Goal: Task Accomplishment & Management: Complete application form

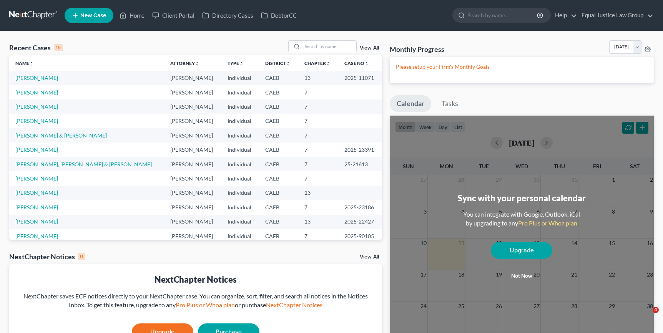
click at [35, 92] on link "[PERSON_NAME]" at bounding box center [36, 92] width 43 height 7
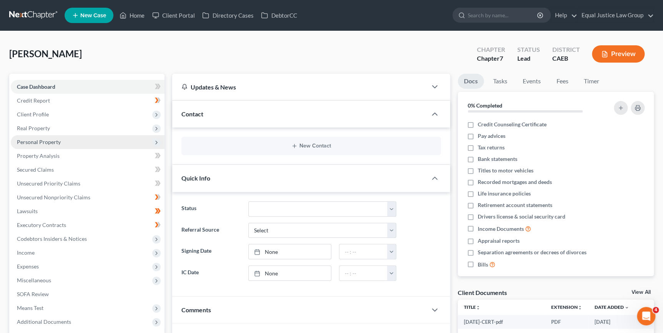
click at [54, 140] on span "Personal Property" at bounding box center [39, 142] width 44 height 7
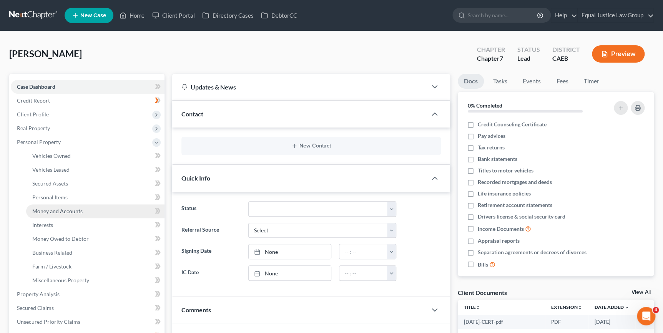
click at [62, 209] on span "Money and Accounts" at bounding box center [57, 211] width 50 height 7
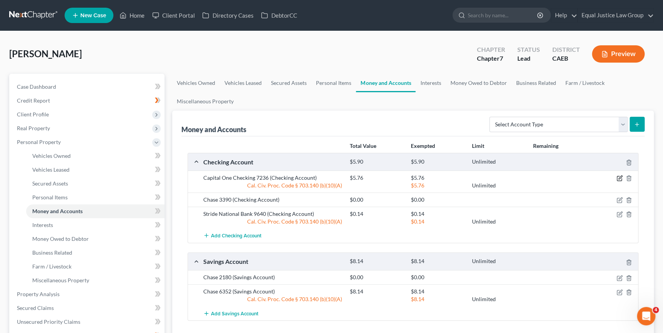
click at [620, 178] on icon "button" at bounding box center [620, 177] width 3 height 3
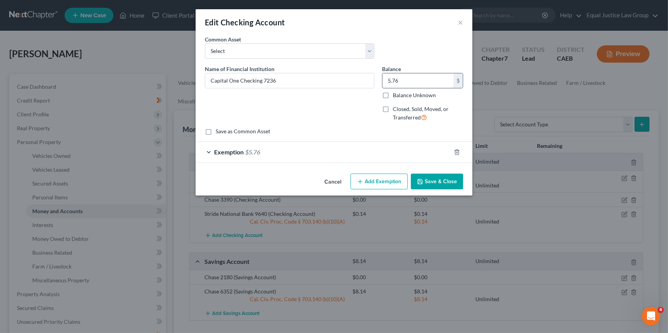
click at [412, 83] on input "5.76" at bounding box center [418, 80] width 71 height 15
type input "286.79"
click at [433, 185] on button "Save & Close" at bounding box center [437, 182] width 52 height 16
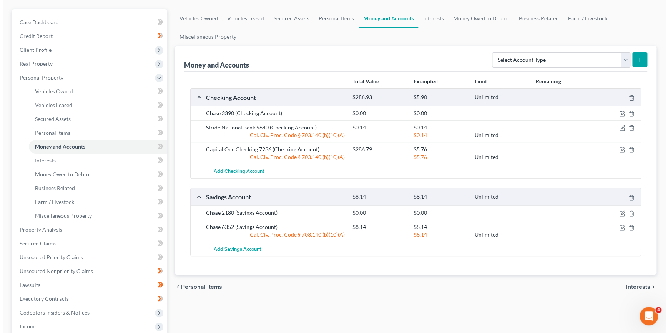
scroll to position [70, 0]
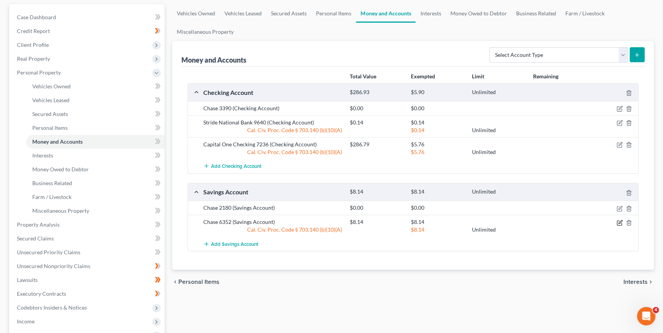
click at [619, 220] on icon "button" at bounding box center [620, 223] width 6 height 6
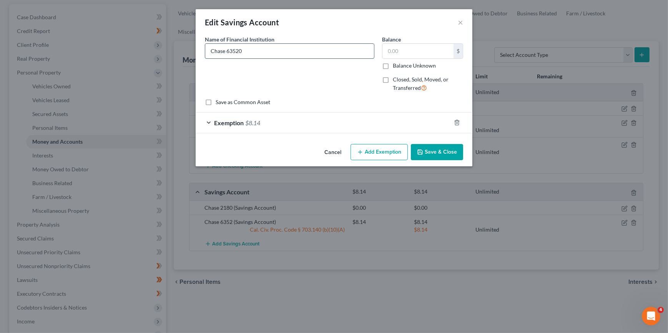
type input "Chase 6352"
click at [387, 50] on input "text" at bounding box center [418, 51] width 71 height 15
type input "0.26"
click at [438, 150] on button "Save & Close" at bounding box center [437, 152] width 52 height 16
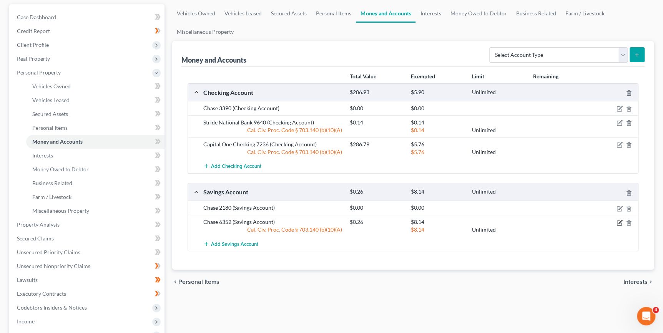
click at [619, 223] on icon "button" at bounding box center [620, 223] width 6 height 6
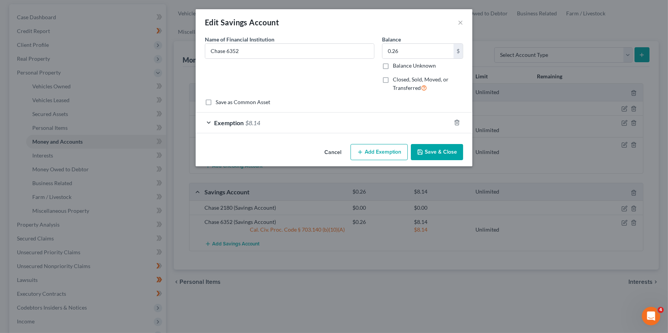
click at [240, 121] on span "Exemption" at bounding box center [229, 122] width 30 height 7
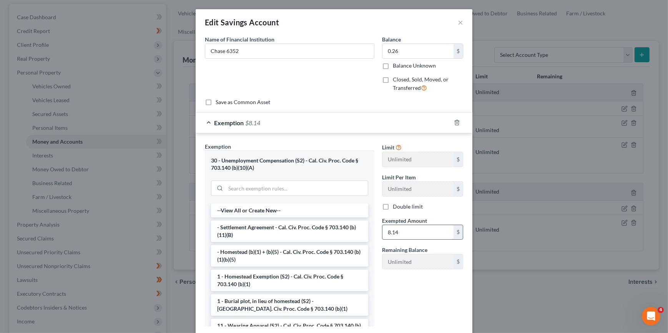
click at [405, 231] on input "8.14" at bounding box center [418, 232] width 71 height 15
type input "0.26"
click at [430, 303] on div "Limit Unlimited $ Limit Per Item Unlimited $ Double limit Exempted Amount * 0.2…" at bounding box center [422, 238] width 89 height 190
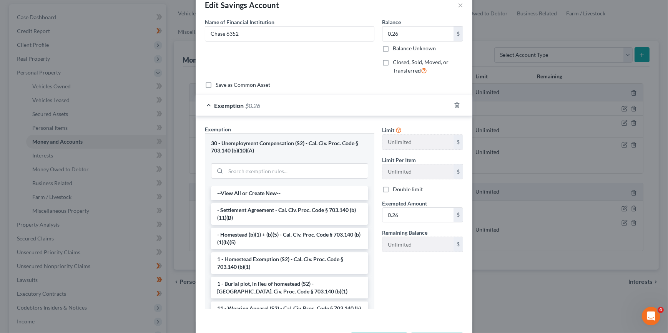
scroll to position [48, 0]
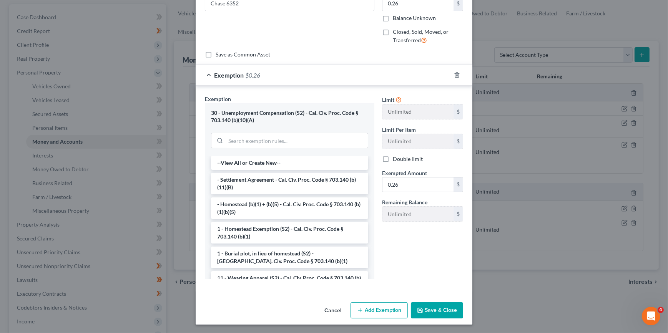
click at [439, 311] on button "Save & Close" at bounding box center [437, 311] width 52 height 16
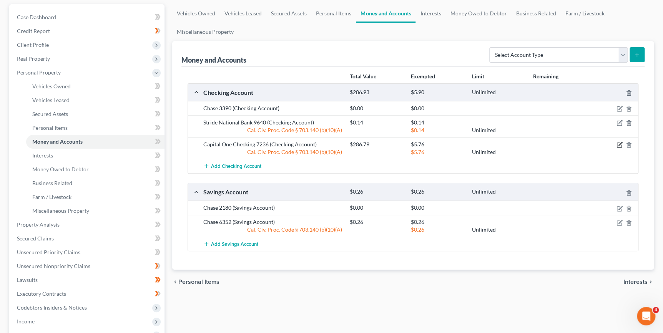
click at [620, 143] on icon "button" at bounding box center [620, 145] width 6 height 6
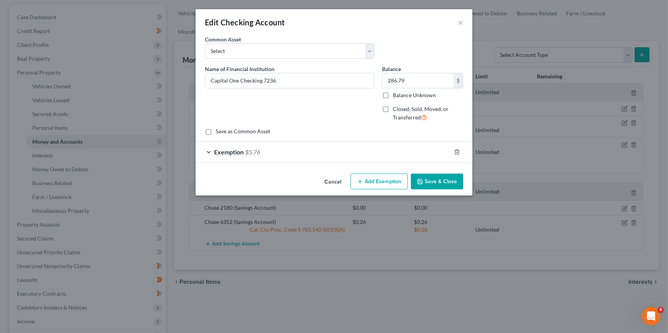
click at [425, 155] on div "Exemption $5.76" at bounding box center [323, 152] width 255 height 20
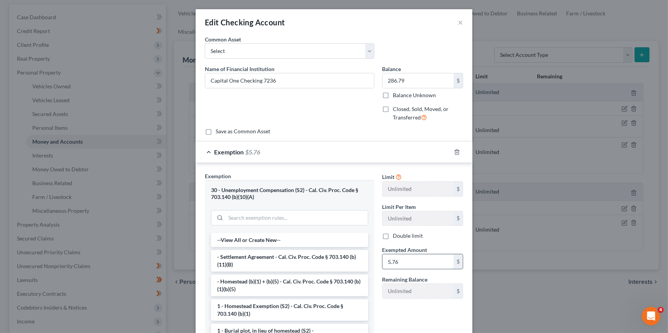
click at [401, 261] on input "5.76" at bounding box center [418, 262] width 71 height 15
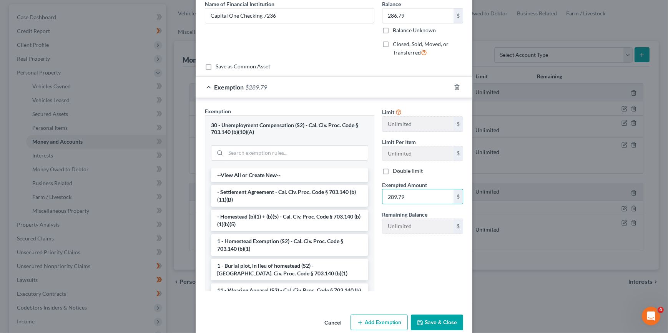
scroll to position [77, 0]
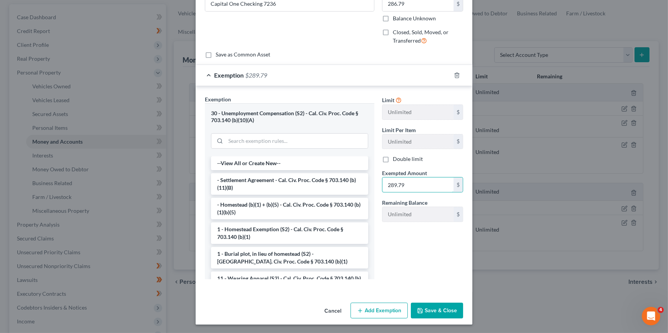
type input "289.79"
click at [441, 311] on button "Save & Close" at bounding box center [437, 311] width 52 height 16
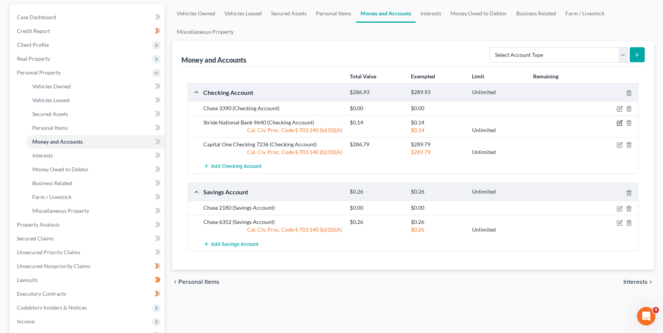
click at [620, 124] on icon "button" at bounding box center [620, 123] width 6 height 6
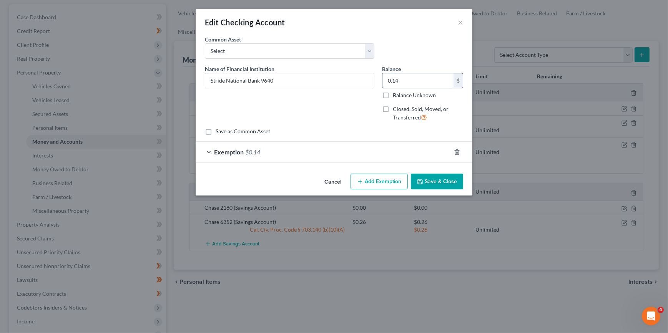
click at [400, 83] on input "0.14" at bounding box center [418, 80] width 71 height 15
type input "1.00"
click at [345, 146] on div "Exemption $0.14" at bounding box center [323, 152] width 255 height 20
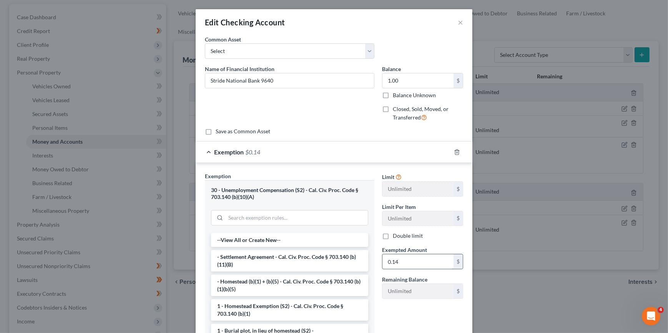
click at [398, 261] on input "0.14" at bounding box center [418, 262] width 71 height 15
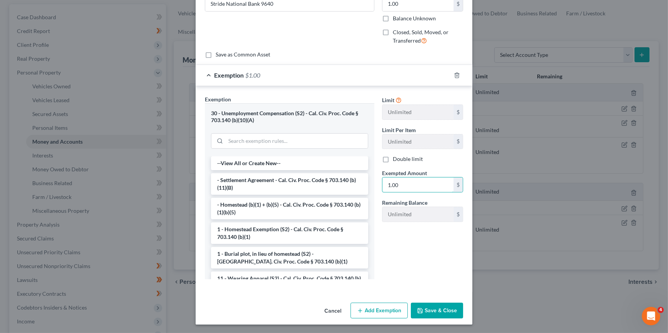
type input "1.00"
click at [445, 308] on button "Save & Close" at bounding box center [437, 311] width 52 height 16
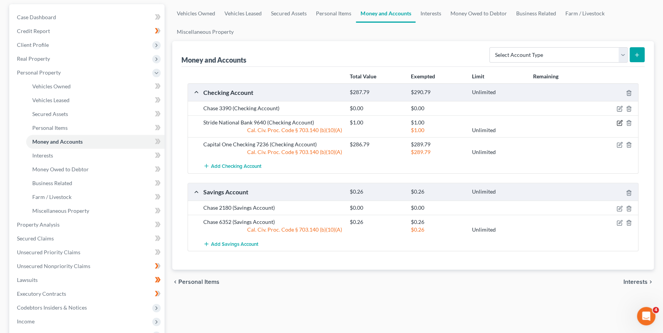
click at [617, 123] on icon "button" at bounding box center [619, 123] width 5 height 5
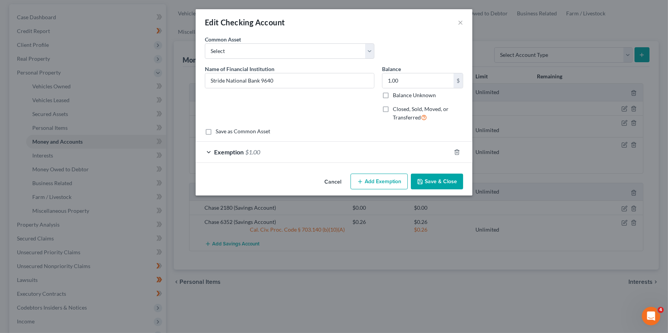
drag, startPoint x: 457, startPoint y: 19, endPoint x: 456, endPoint y: 27, distance: 7.4
click at [457, 20] on div "Edit Checking Account ×" at bounding box center [334, 22] width 277 height 26
click at [461, 22] on button "×" at bounding box center [460, 22] width 5 height 9
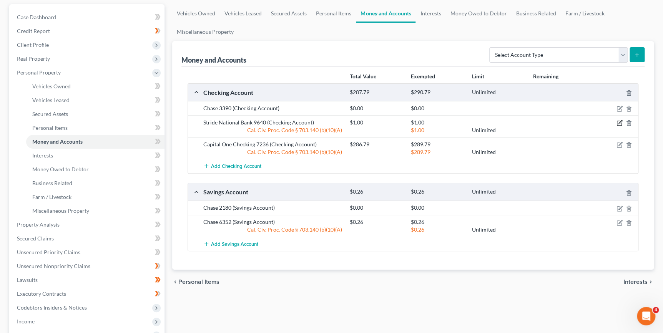
click at [619, 121] on icon "button" at bounding box center [620, 123] width 6 height 6
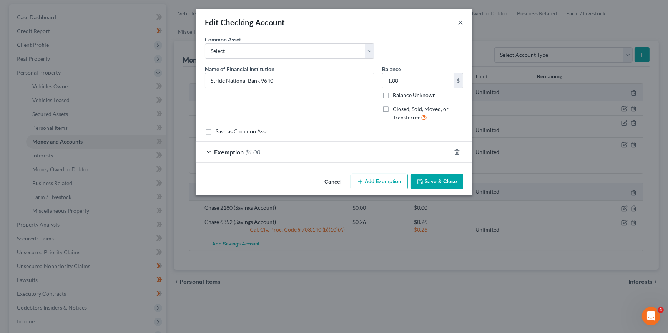
click at [461, 21] on button "×" at bounding box center [460, 22] width 5 height 9
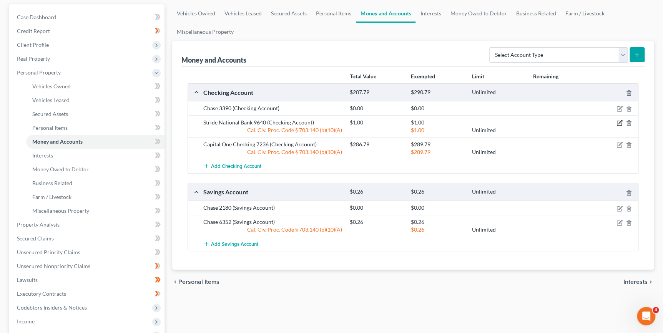
click at [620, 121] on icon "button" at bounding box center [620, 123] width 6 height 6
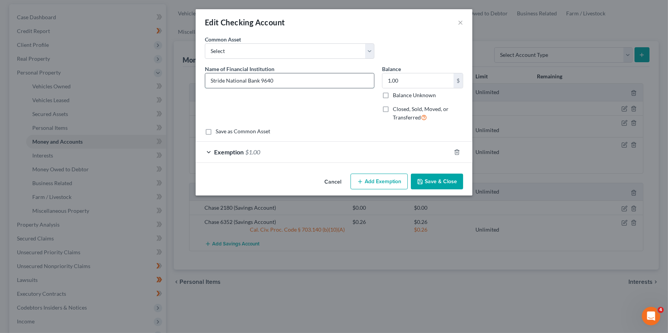
click at [211, 81] on input "Stride National Bank 9640" at bounding box center [289, 80] width 169 height 15
type input "Chime - Stride National Bank 9640"
click at [419, 186] on button "Save & Close" at bounding box center [437, 182] width 52 height 16
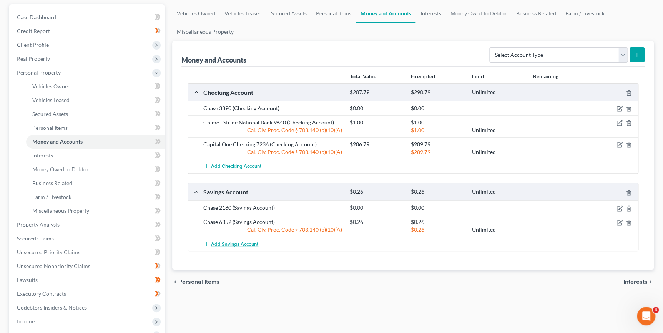
click at [251, 242] on span "Add Savings Account" at bounding box center [234, 244] width 47 height 6
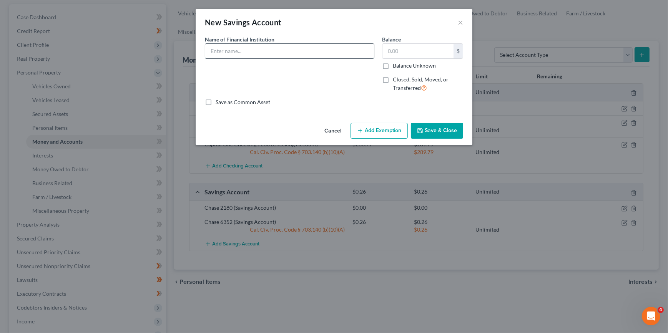
click at [231, 49] on input "text" at bounding box center [289, 51] width 169 height 15
type input "Chime - Stride National Bank"
click at [394, 51] on input "text" at bounding box center [418, 51] width 71 height 15
type input "0.19"
click at [364, 132] on button "Add Exemption" at bounding box center [379, 131] width 57 height 16
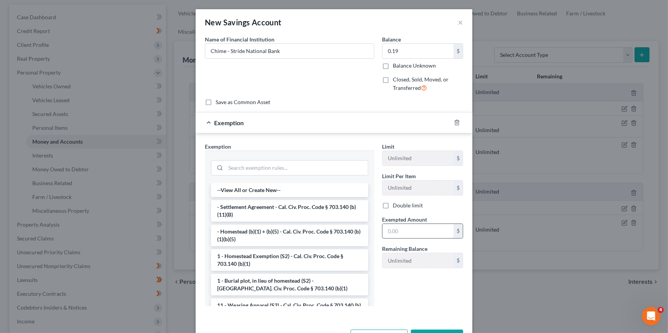
click at [397, 231] on input "text" at bounding box center [418, 231] width 71 height 15
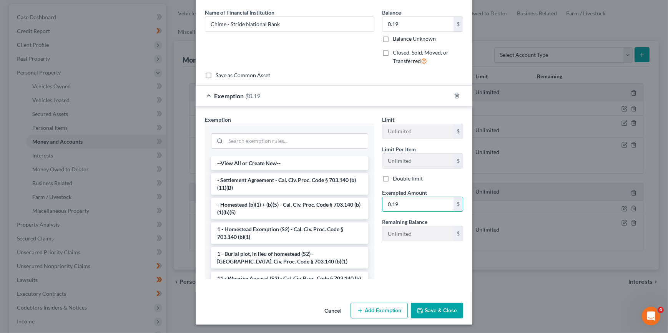
scroll to position [27, 0]
type input "0.19"
click at [419, 306] on button "Save & Close" at bounding box center [437, 311] width 52 height 16
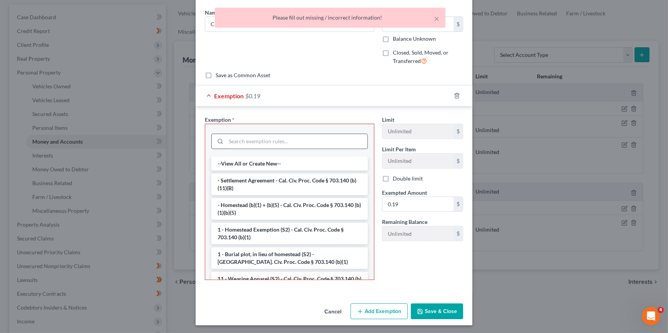
click at [237, 137] on input "search" at bounding box center [296, 141] width 141 height 15
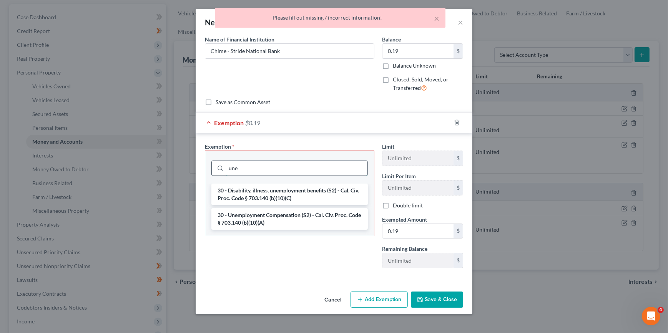
scroll to position [0, 0]
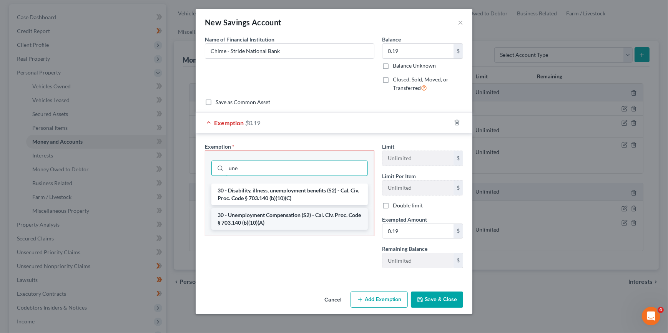
type input "une"
click at [262, 225] on li "30 - Unemployment Compensation (S2) - Cal. Civ. Proc. Code § 703.140 (b)(10)(A)" at bounding box center [289, 219] width 156 height 22
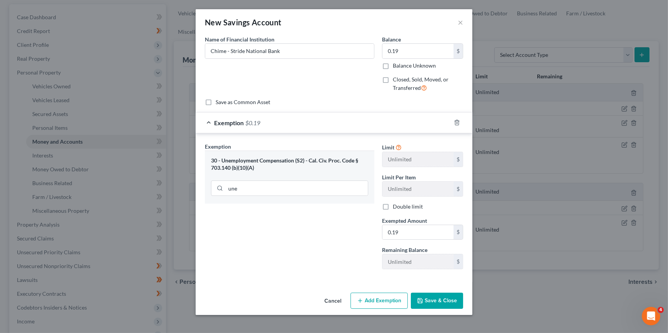
click at [422, 301] on polyline "button" at bounding box center [420, 302] width 3 height 2
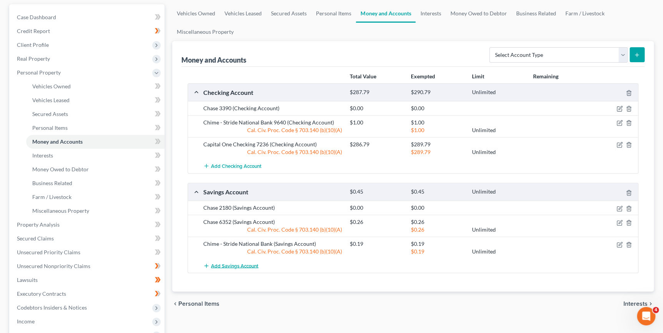
click at [249, 263] on span "Add Savings Account" at bounding box center [234, 266] width 47 height 6
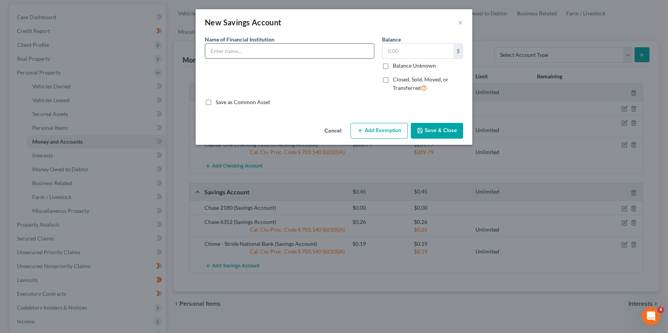
click at [225, 55] on input "text" at bounding box center [289, 51] width 169 height 15
type input "Captial One Savings"
click at [394, 50] on input "text" at bounding box center [418, 51] width 71 height 15
type input "0.01"
click at [388, 128] on button "Add Exemption" at bounding box center [379, 131] width 57 height 16
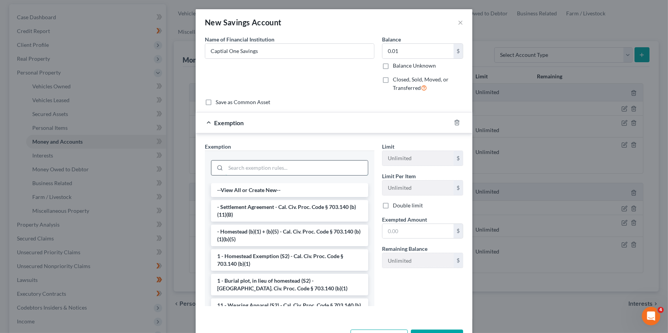
click at [309, 166] on input "search" at bounding box center [297, 168] width 142 height 15
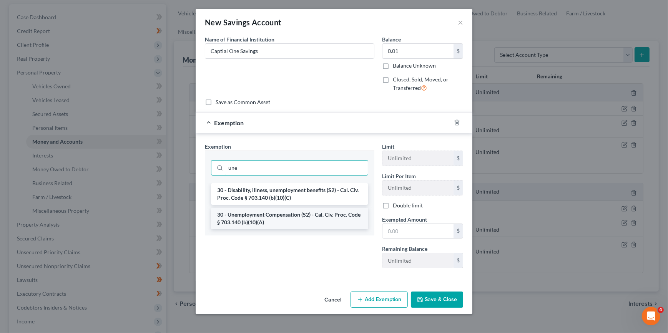
type input "une"
click at [297, 219] on li "30 - Unemployment Compensation (S2) - Cal. Civ. Proc. Code § 703.140 (b)(10)(A)" at bounding box center [289, 219] width 157 height 22
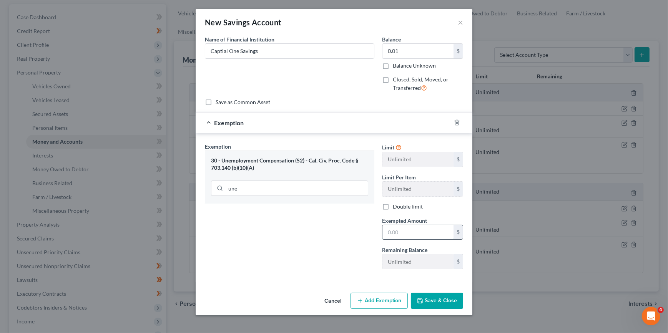
click at [408, 234] on input "text" at bounding box center [418, 232] width 71 height 15
type input "0.1"
click at [437, 307] on button "Save & Close" at bounding box center [437, 301] width 52 height 16
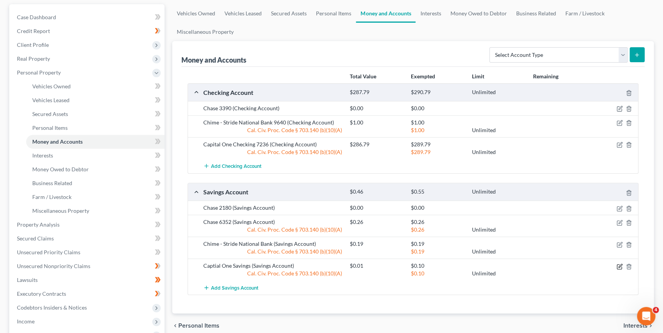
click at [619, 266] on icon "button" at bounding box center [620, 265] width 3 height 3
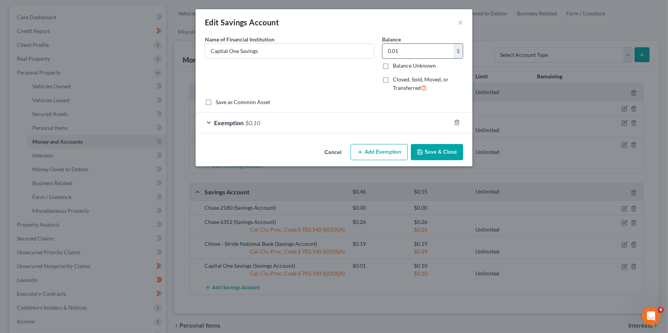
click at [398, 49] on input "0.01" at bounding box center [418, 51] width 71 height 15
type input "0.01"
click at [260, 127] on div "Exemption $0.10" at bounding box center [323, 123] width 255 height 20
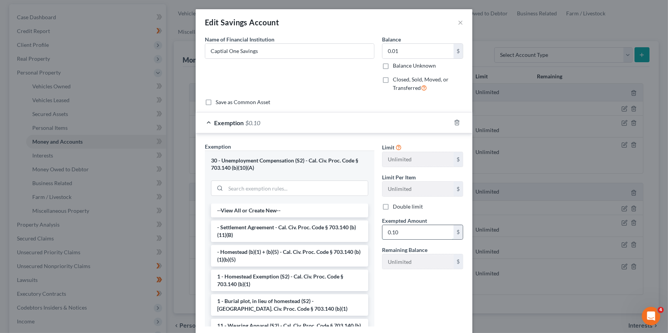
click at [408, 236] on input "0.10" at bounding box center [418, 232] width 71 height 15
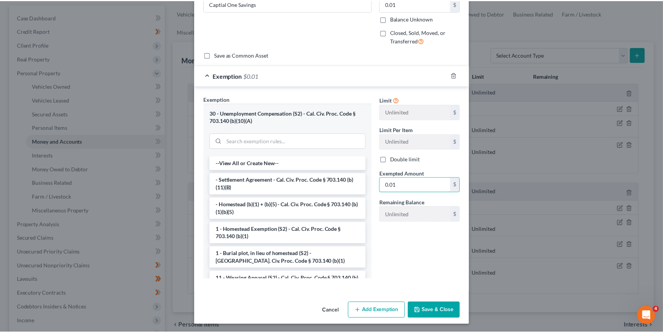
scroll to position [48, 0]
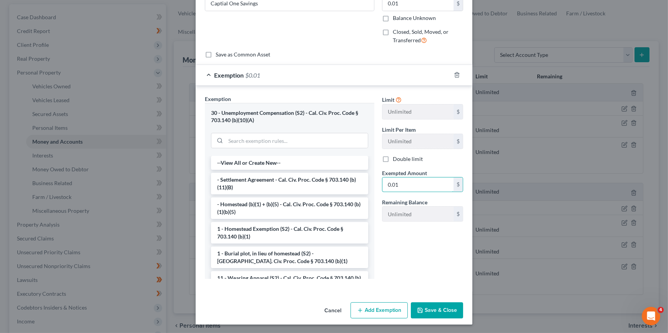
type input "0.01"
click at [431, 306] on button "Save & Close" at bounding box center [437, 311] width 52 height 16
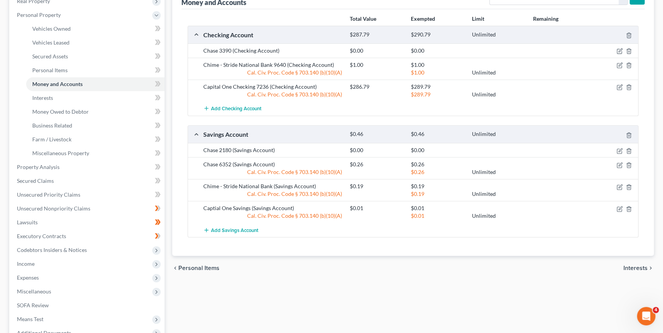
scroll to position [140, 0]
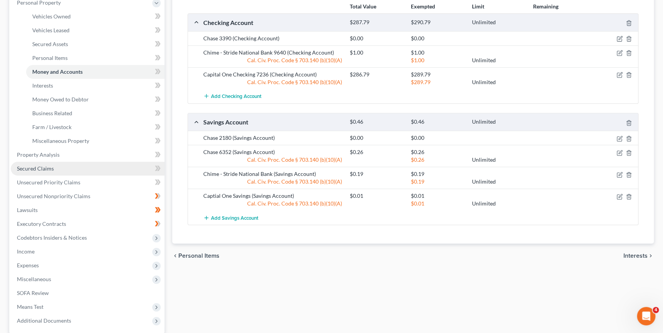
click at [51, 167] on span "Secured Claims" at bounding box center [35, 168] width 37 height 7
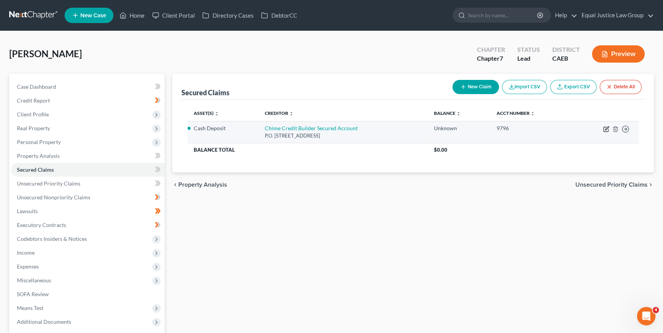
click at [606, 130] on icon "button" at bounding box center [606, 127] width 3 height 3
select select "4"
select select "0"
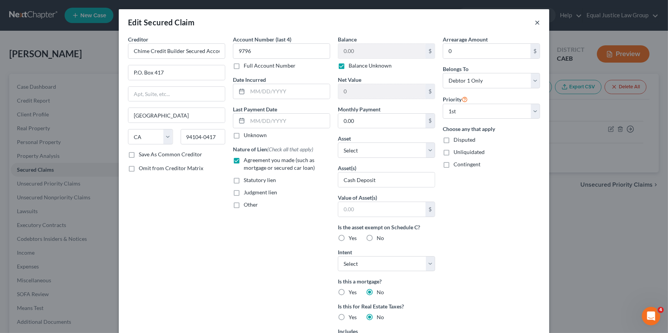
click at [535, 23] on button "×" at bounding box center [537, 22] width 5 height 9
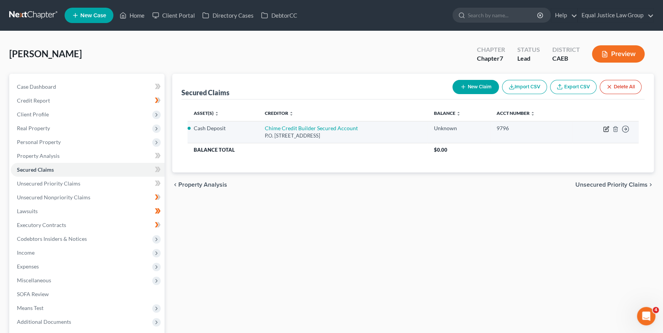
click at [605, 130] on icon "button" at bounding box center [606, 127] width 3 height 3
select select "4"
select select "0"
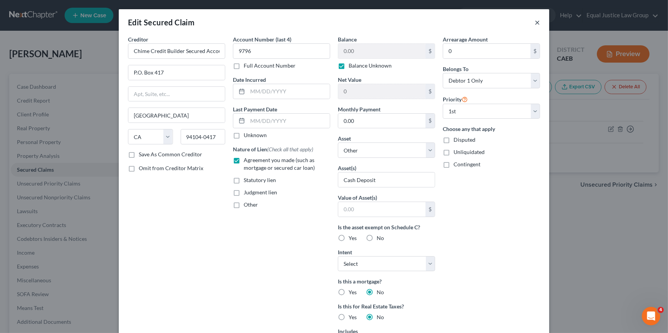
click at [535, 24] on button "×" at bounding box center [537, 22] width 5 height 9
